Goal: Task Accomplishment & Management: Use online tool/utility

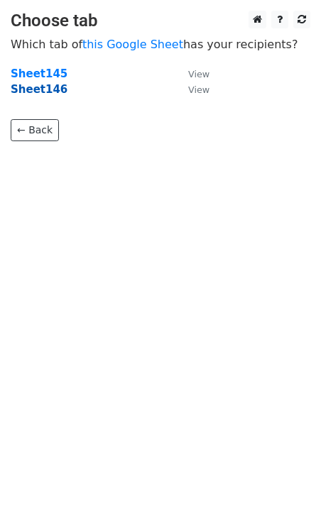
click at [40, 89] on strong "Sheet146" at bounding box center [39, 89] width 57 height 13
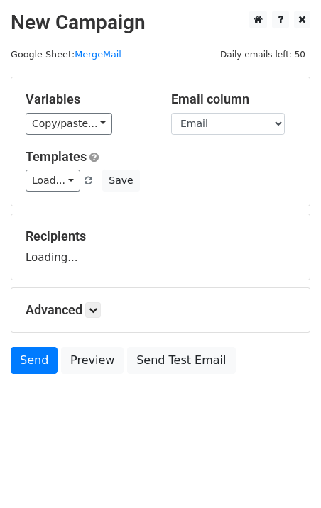
click at [57, 193] on div "Variables Copy/paste... {{Email}} Email column Email Templates Load... No Cost …" at bounding box center [160, 141] width 298 height 129
click at [61, 188] on link "Load..." at bounding box center [53, 181] width 55 height 22
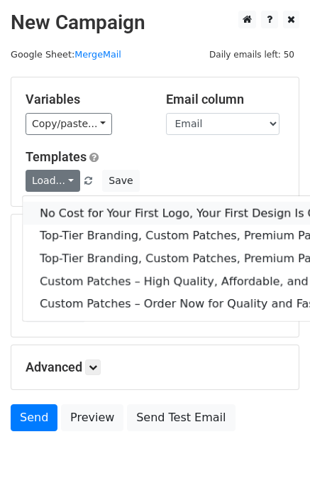
click at [81, 215] on link "No Cost for Your First Logo, Your First Design Is On Us!" at bounding box center [230, 213] width 414 height 23
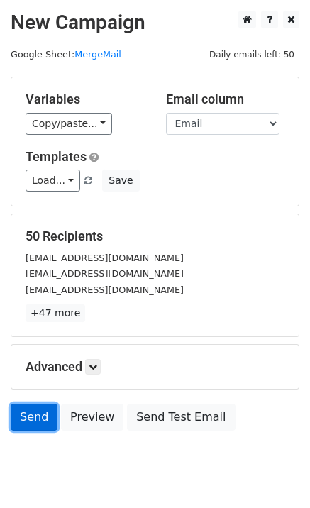
click at [31, 422] on link "Send" at bounding box center [34, 417] width 47 height 27
